Goal: Find specific page/section: Find specific page/section

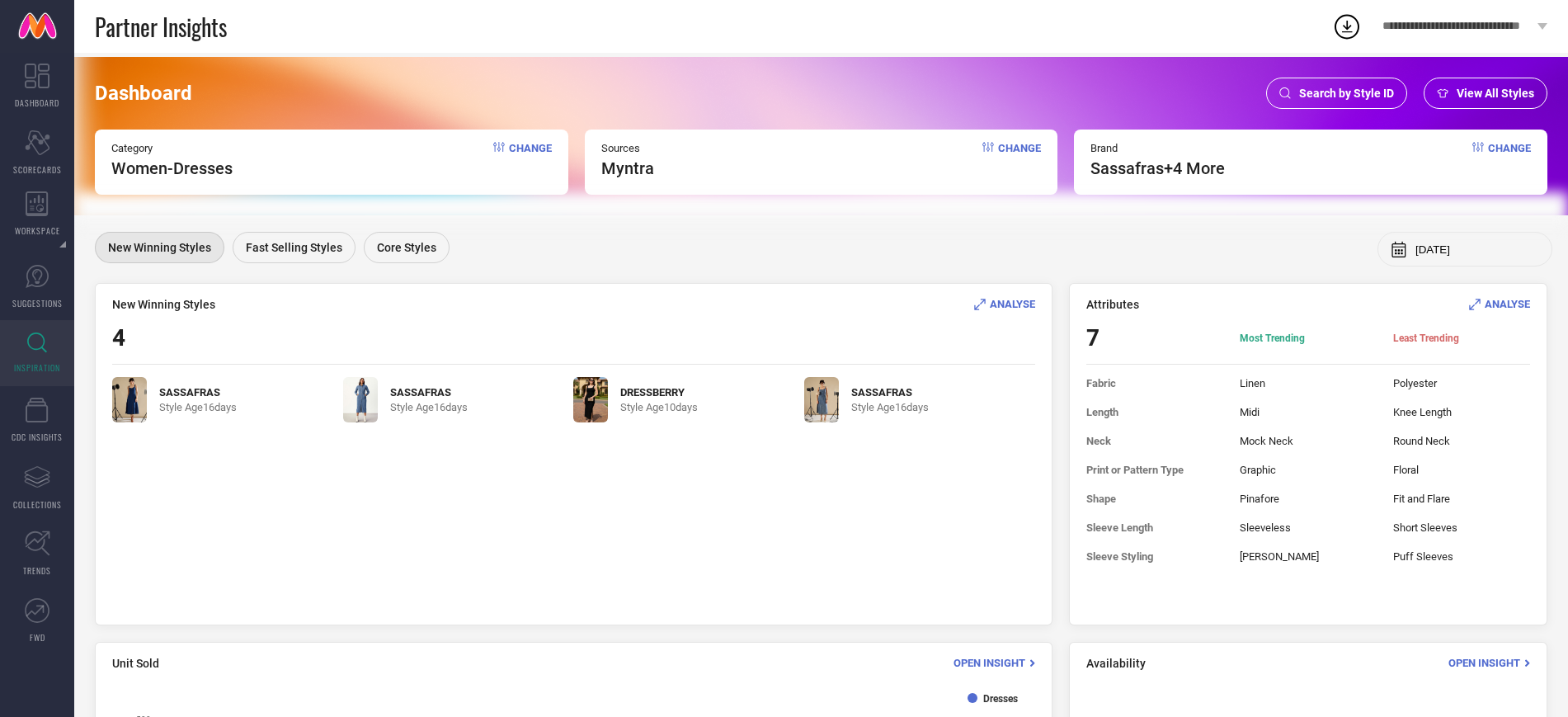
click at [1327, 98] on span "Search by Style ID" at bounding box center [1347, 92] width 95 height 13
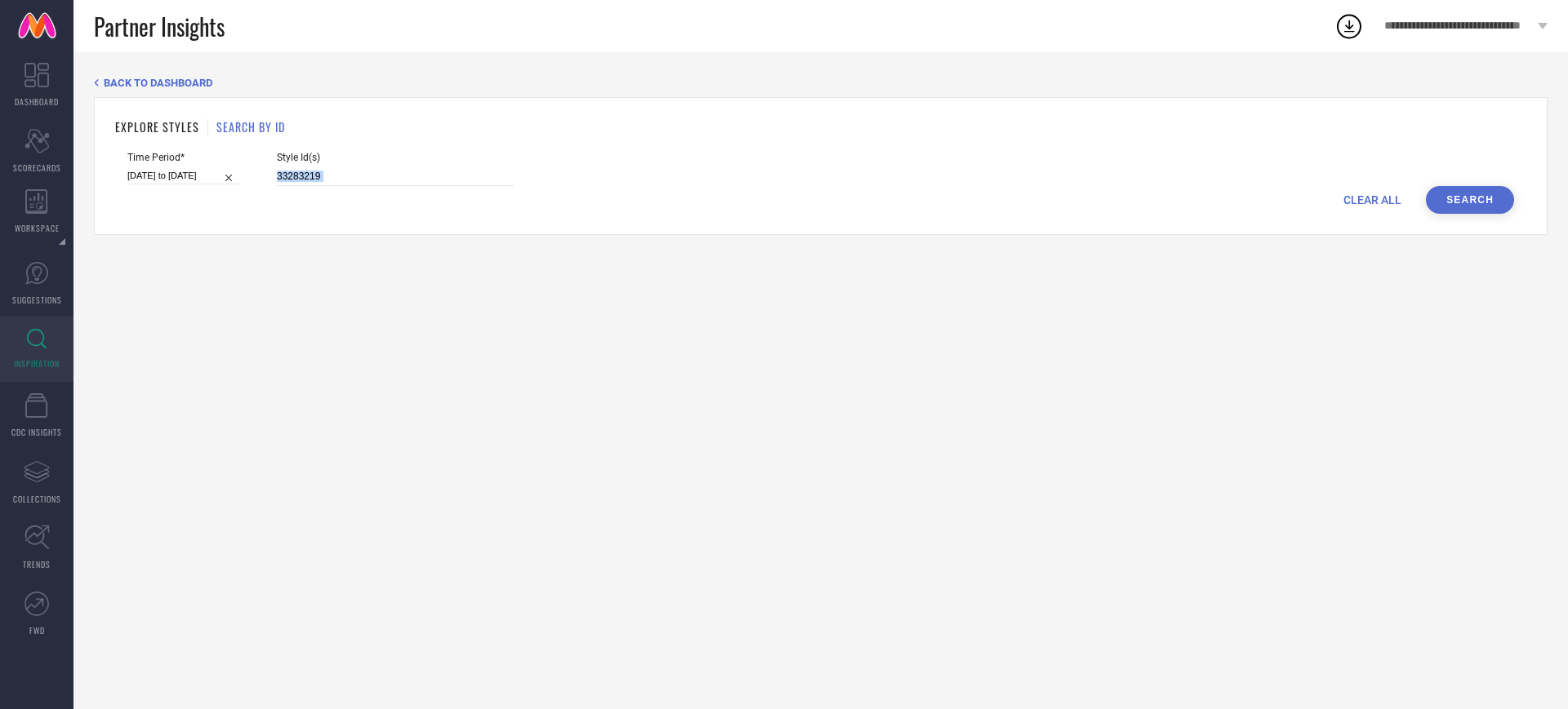
drag, startPoint x: 335, startPoint y: 190, endPoint x: 306, endPoint y: 178, distance: 31.4
click at [306, 178] on form "Time Period* [DATE] to [DATE] Style Id(s) 33283219 CLEAR ALL Search" at bounding box center [820, 182] width 1411 height 62
click at [306, 178] on input "33283219" at bounding box center [394, 177] width 236 height 19
paste input "376"
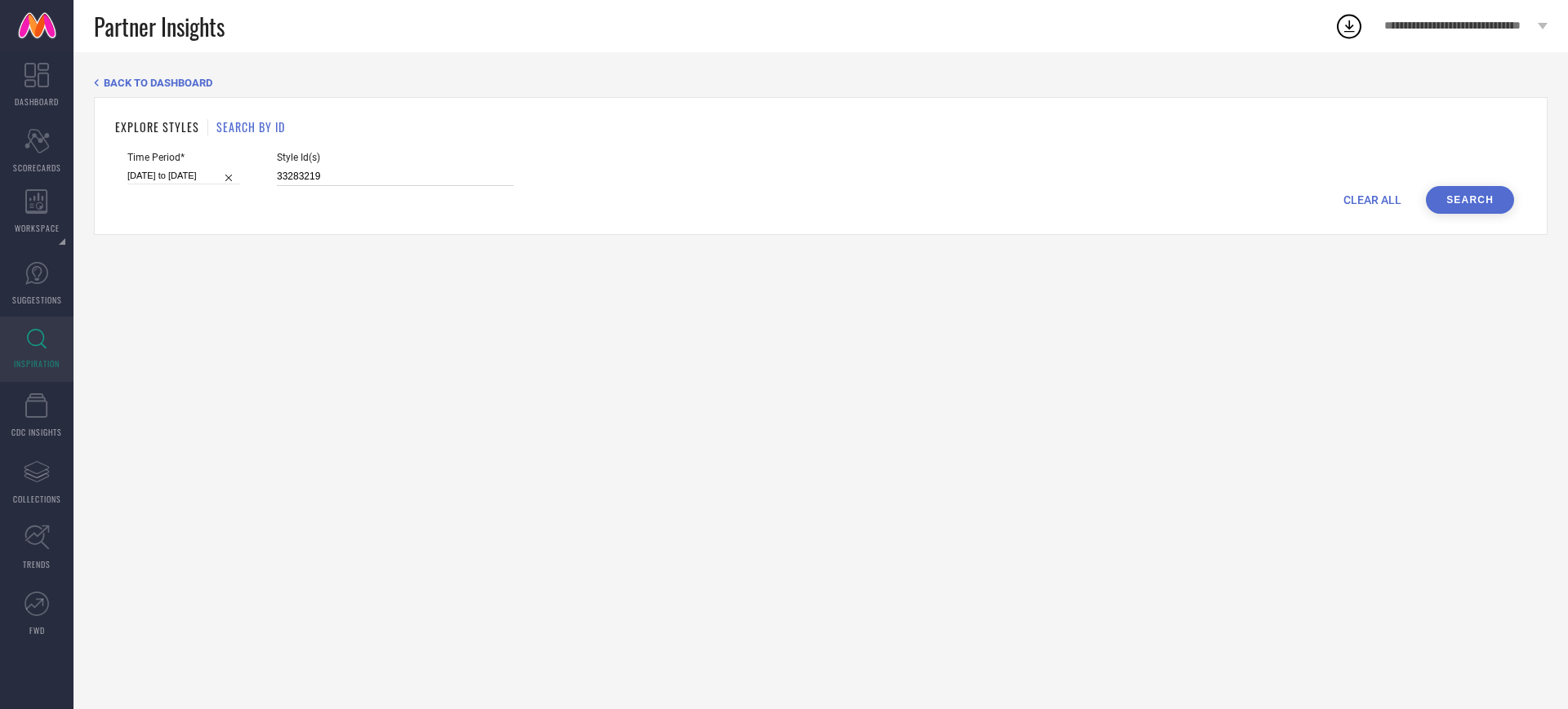
type input "33283376"
click at [232, 179] on input at bounding box center [183, 176] width 113 height 17
select select "8"
select select "2025"
select select "9"
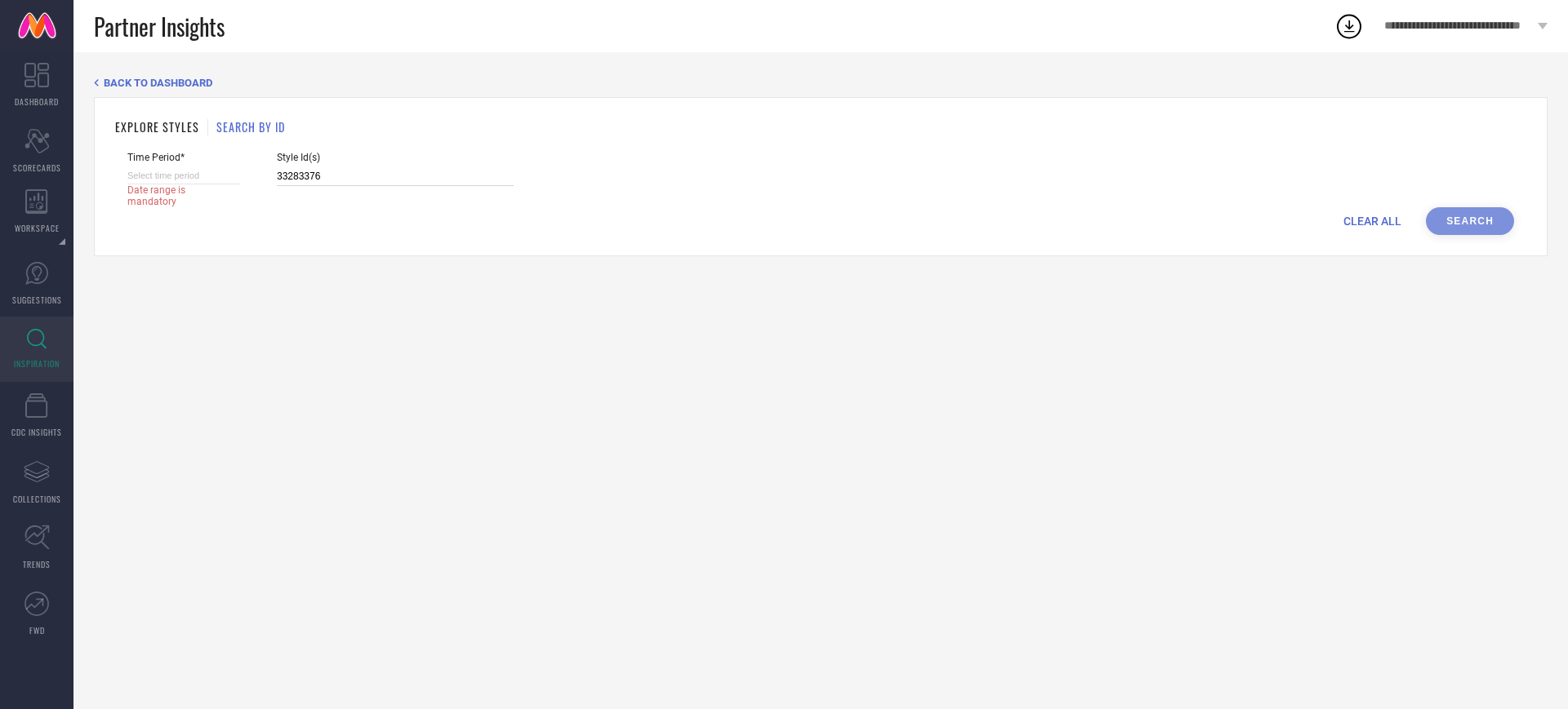
select select "2025"
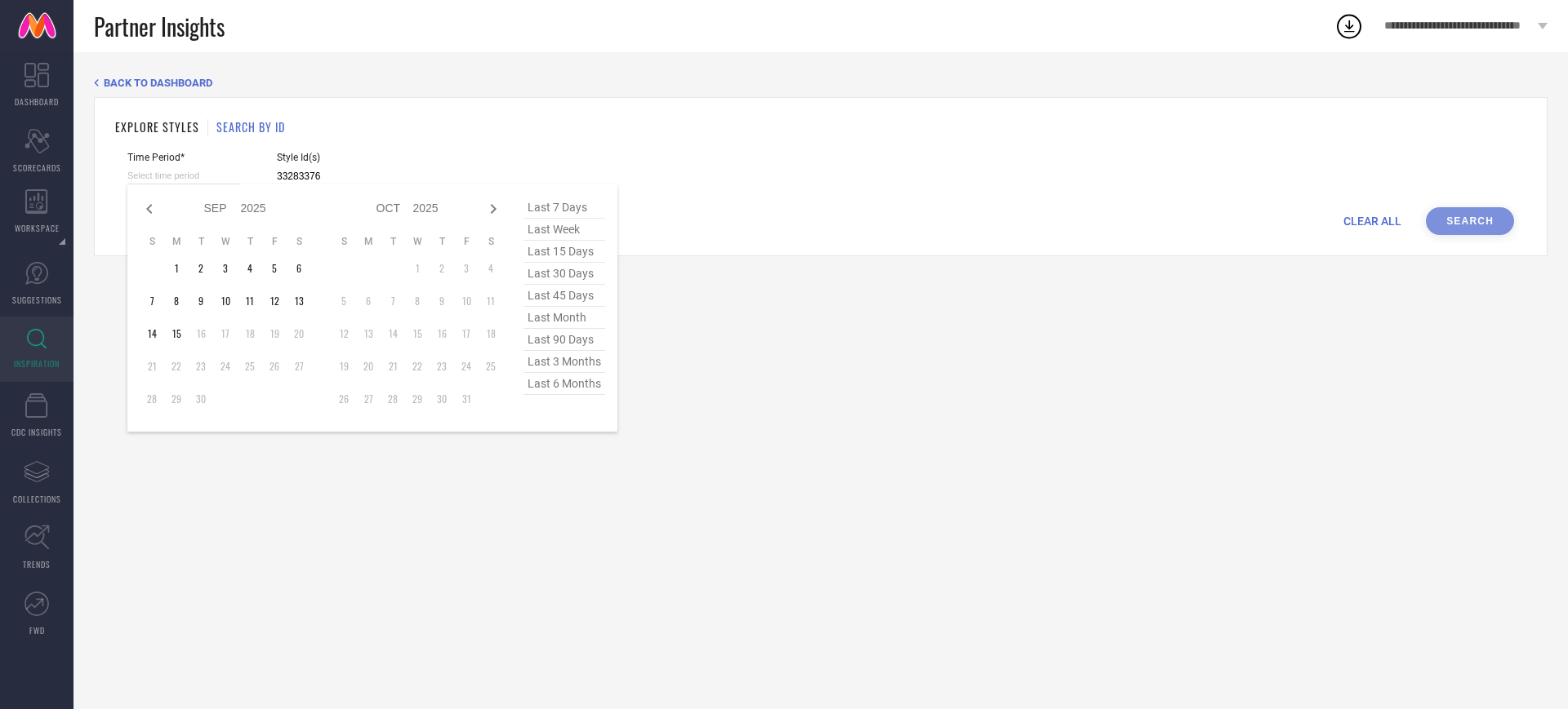
type input "33283376"
click at [583, 344] on span "last 90 days" at bounding box center [563, 339] width 81 height 22
type input "[DATE] to [DATE]"
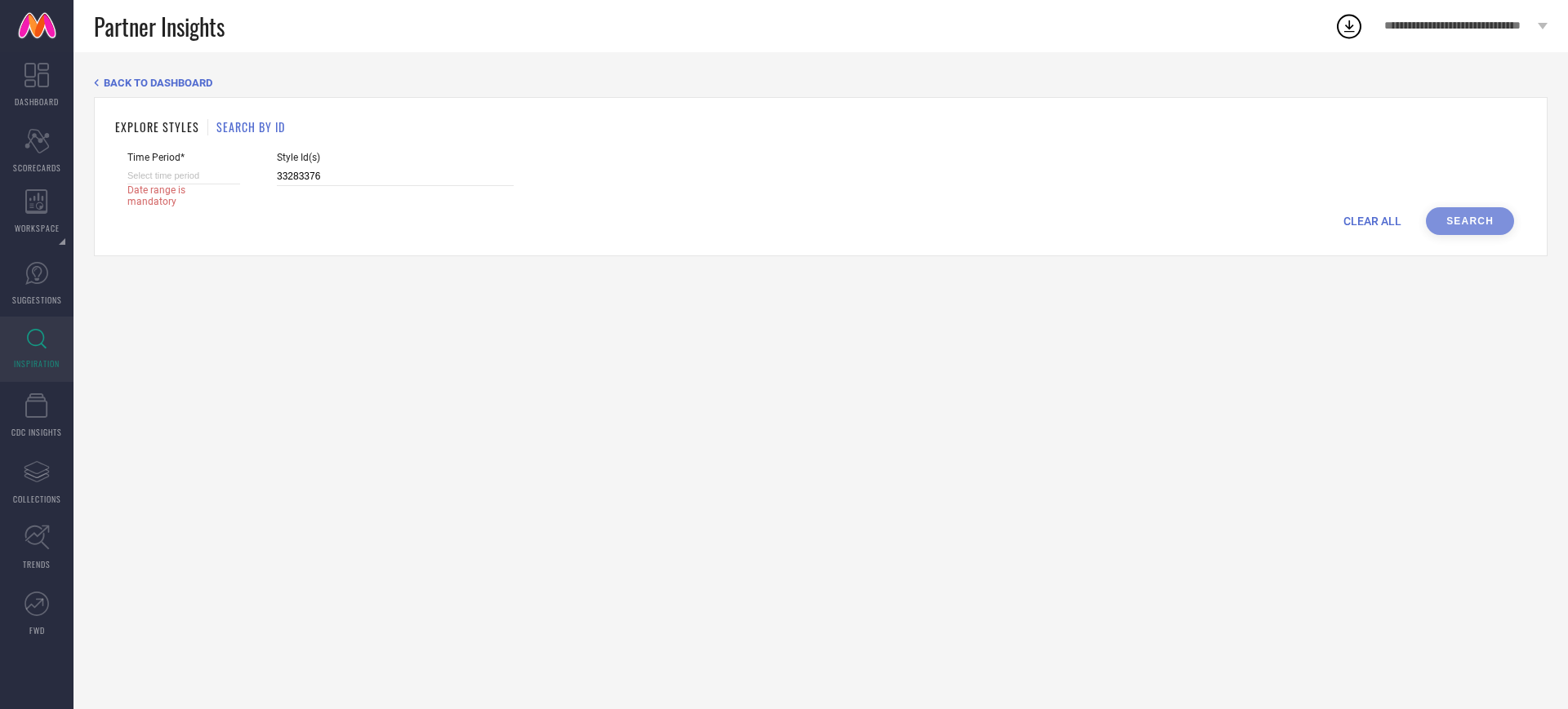
select select "8"
select select "2025"
select select "9"
select select "2025"
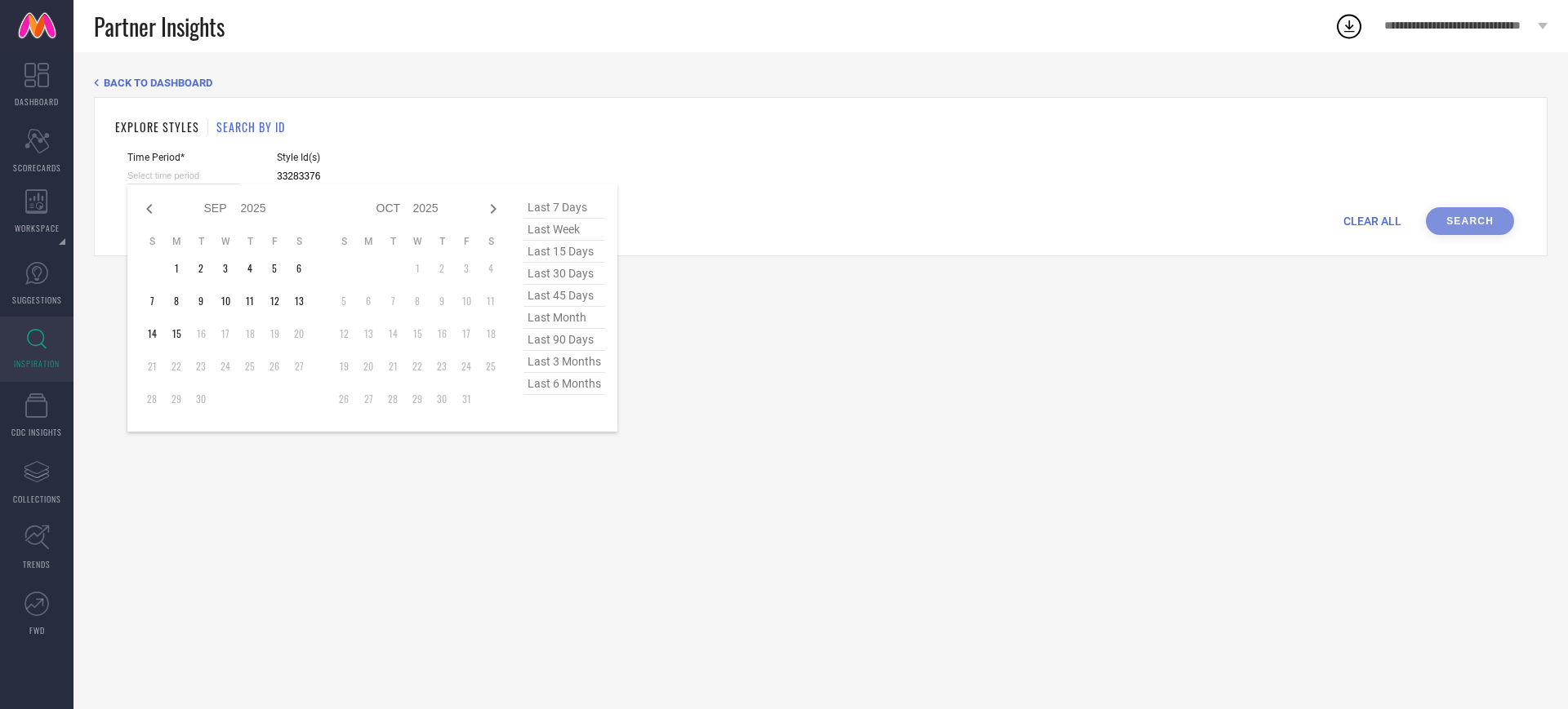
click at [228, 168] on input at bounding box center [183, 176] width 113 height 17
click at [573, 270] on span "last 30 days" at bounding box center [563, 274] width 81 height 22
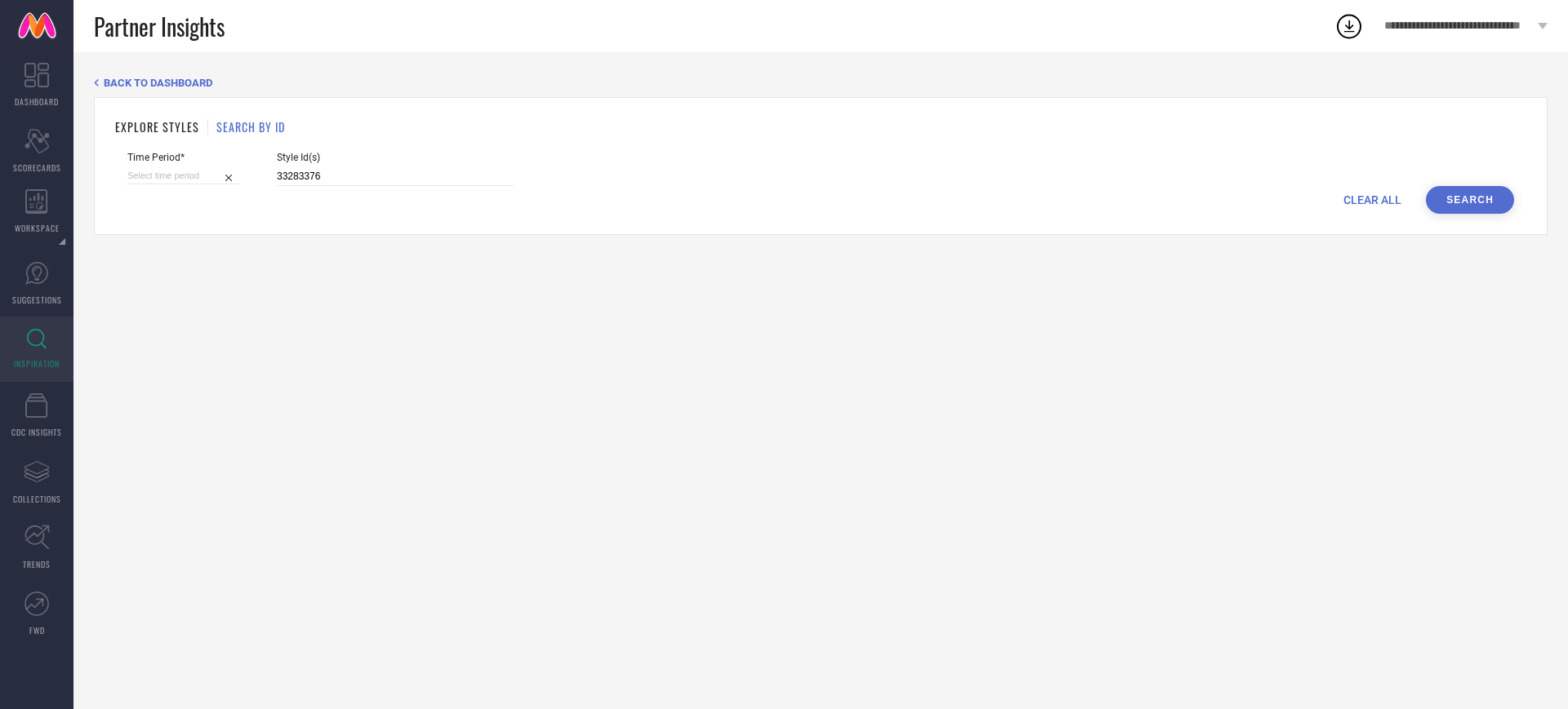
type input "[DATE] to [DATE]"
click at [1456, 197] on button "Search" at bounding box center [1470, 200] width 88 height 27
